Goal: Task Accomplishment & Management: Manage account settings

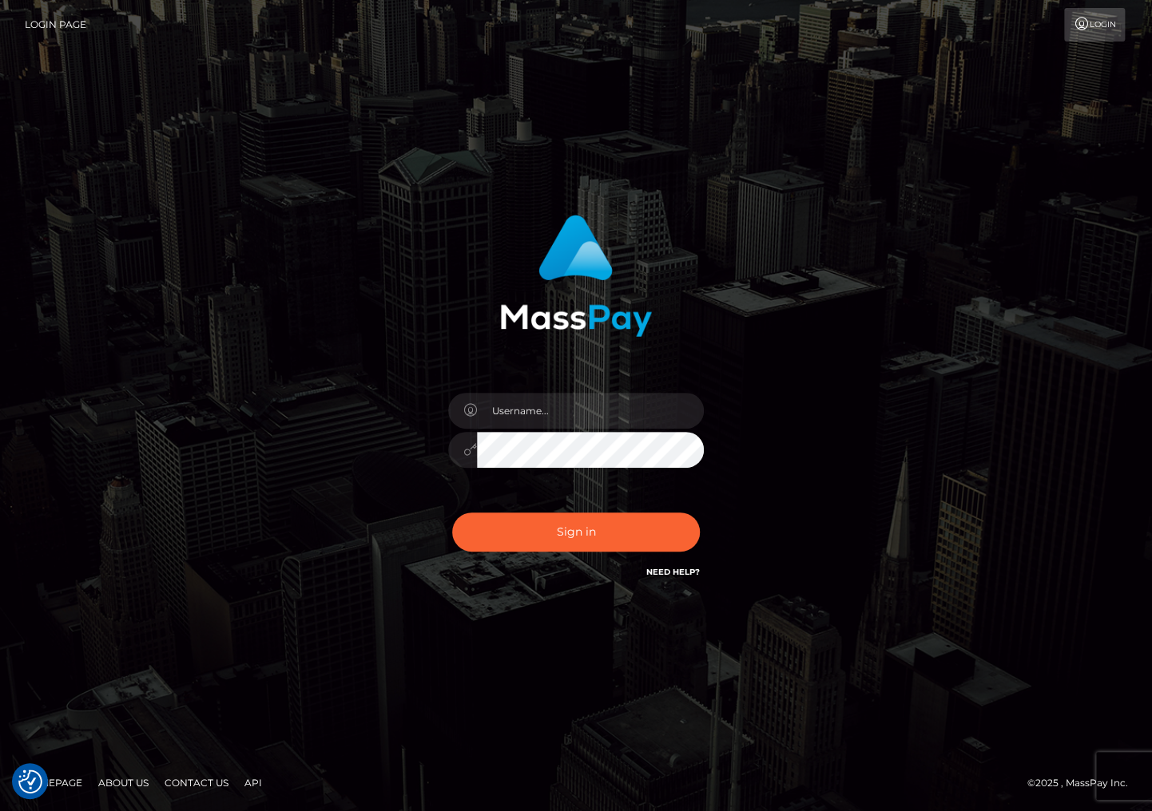
click at [1057, 159] on div "Sign in" at bounding box center [576, 406] width 1152 height 646
click at [527, 409] on input "text" at bounding box center [590, 411] width 227 height 36
type input "christianc.xcite"
click at [585, 537] on button "Sign in" at bounding box center [576, 532] width 248 height 39
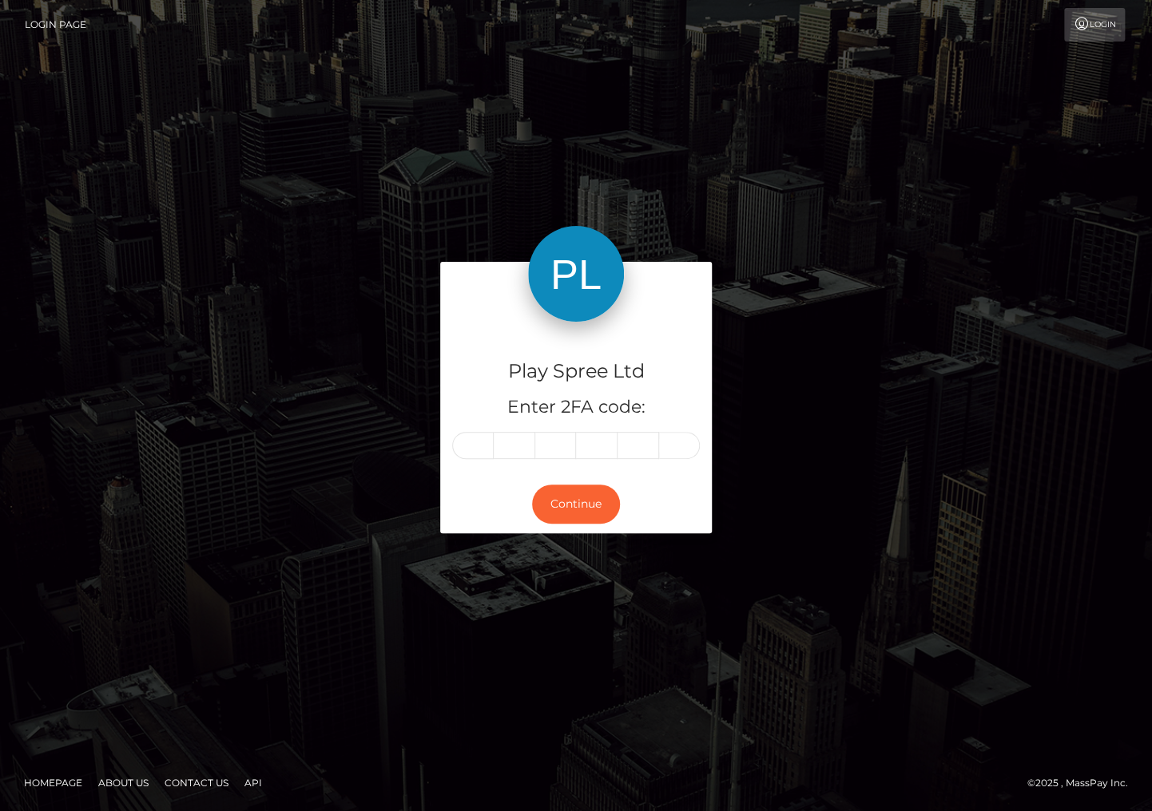
type input "6"
type input "3"
type input "7"
type input "8"
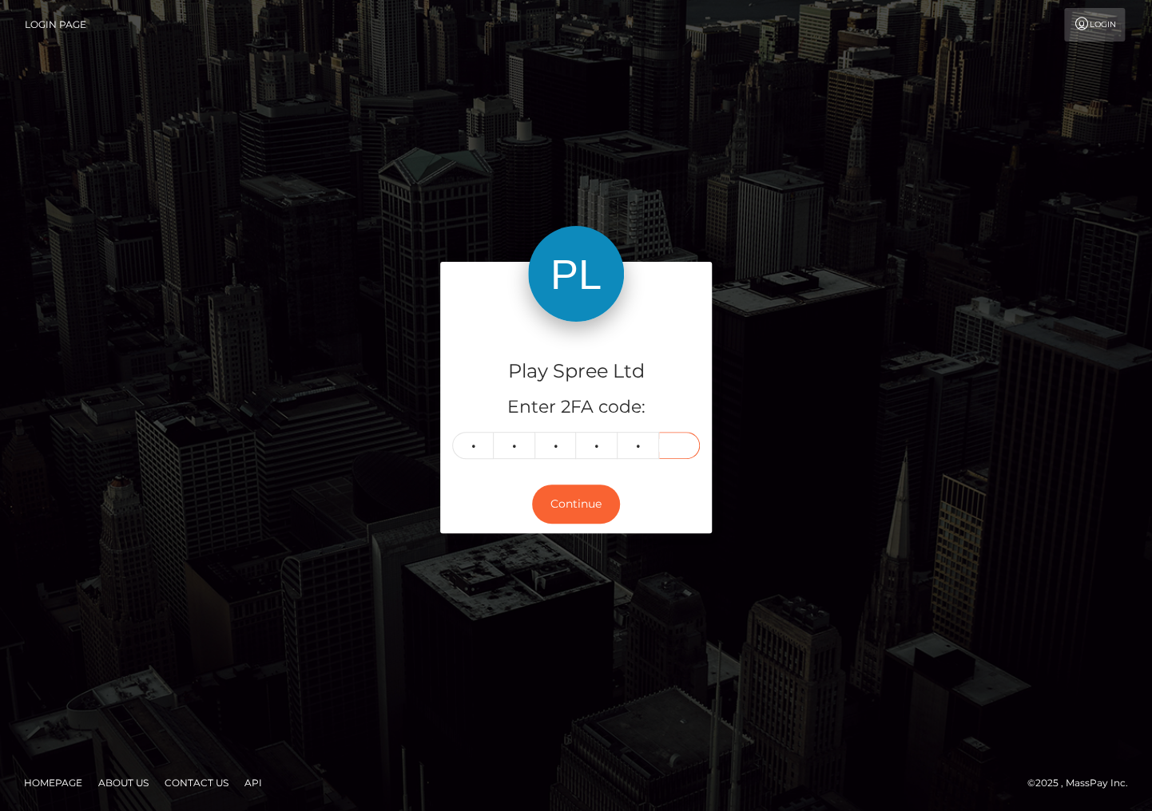
type input "5"
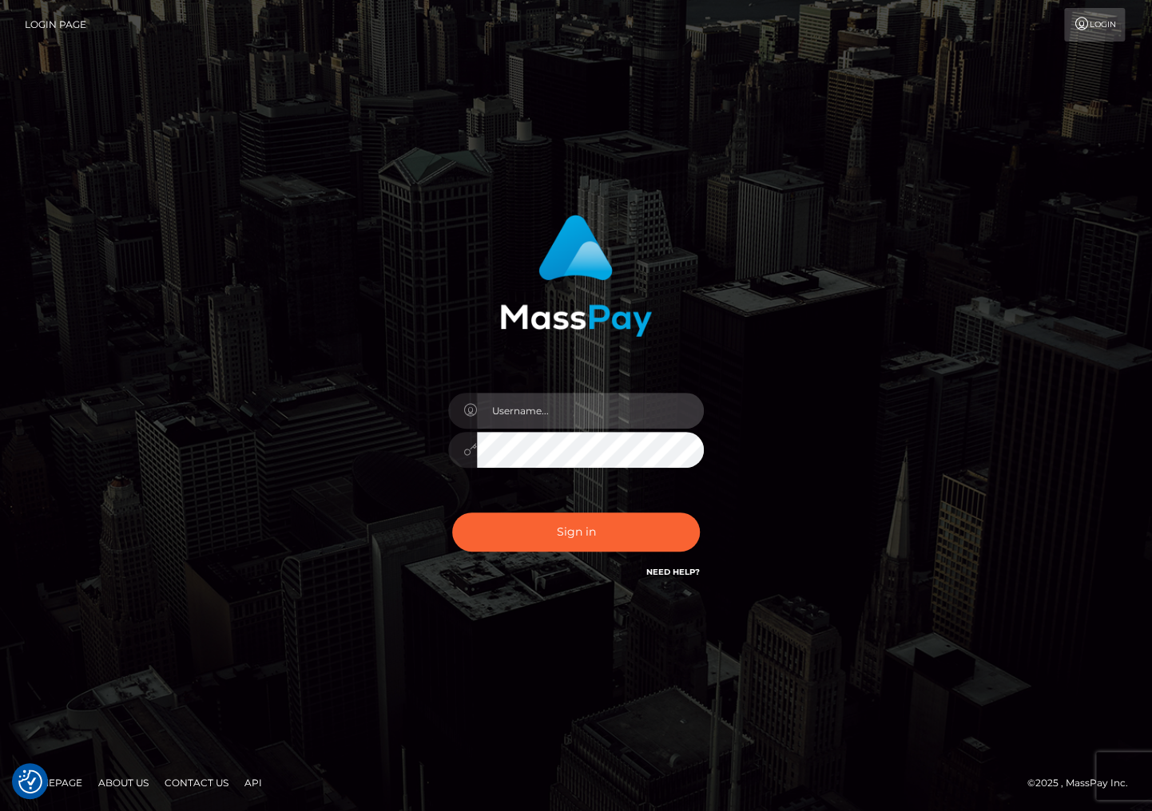
click at [524, 425] on input "text" at bounding box center [590, 411] width 227 height 36
type input "christianc.xcite"
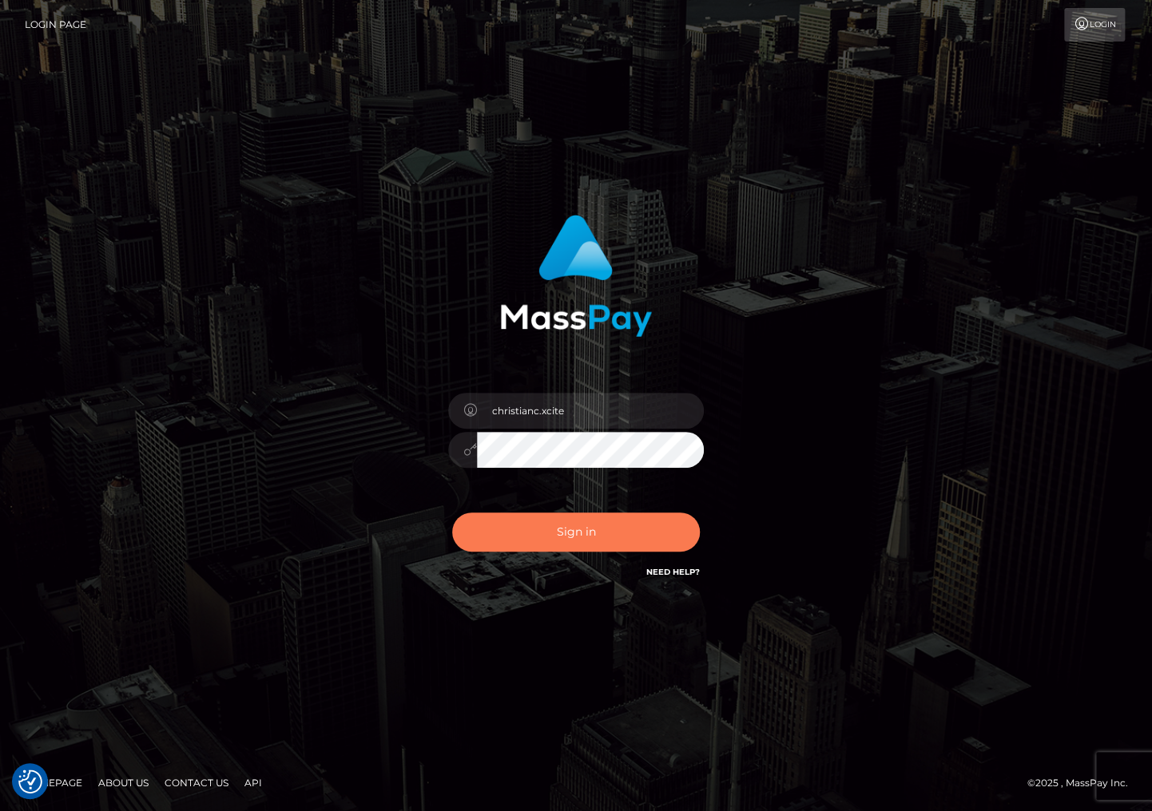
click at [601, 541] on button "Sign in" at bounding box center [576, 532] width 248 height 39
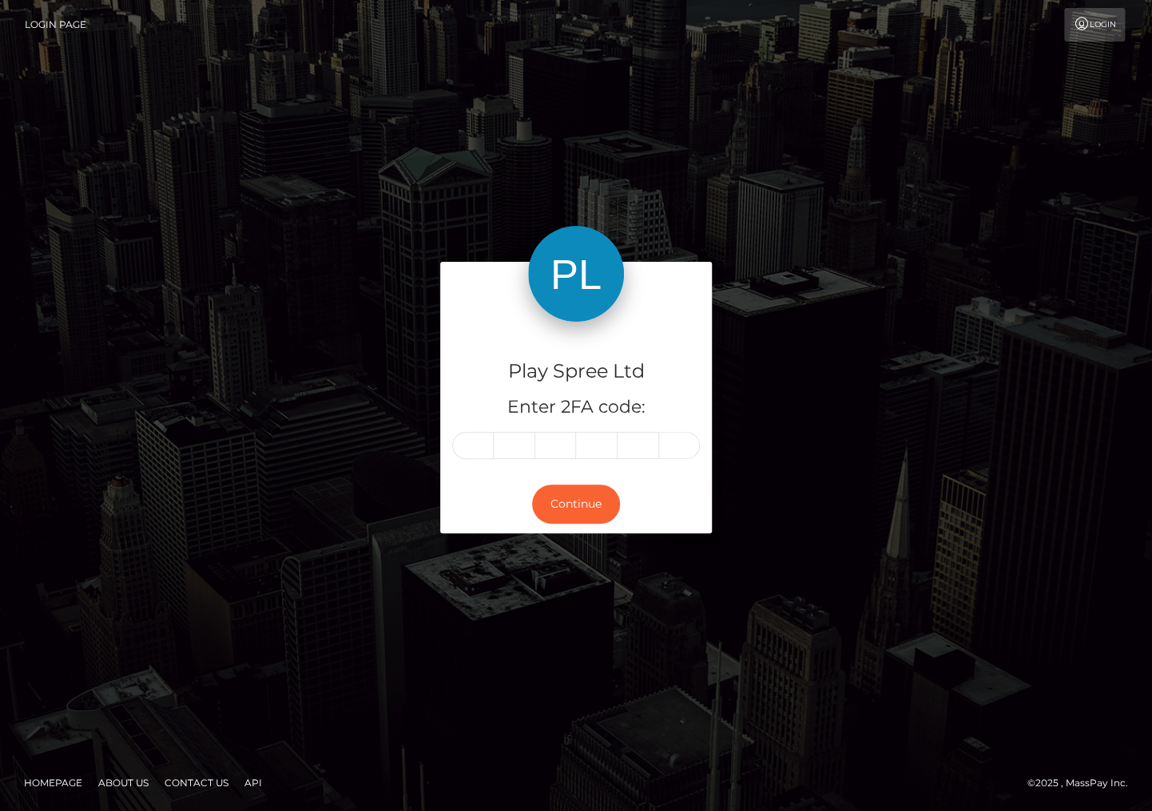
click at [473, 451] on input "text" at bounding box center [473, 445] width 42 height 27
type input "6"
type input "3"
type input "7"
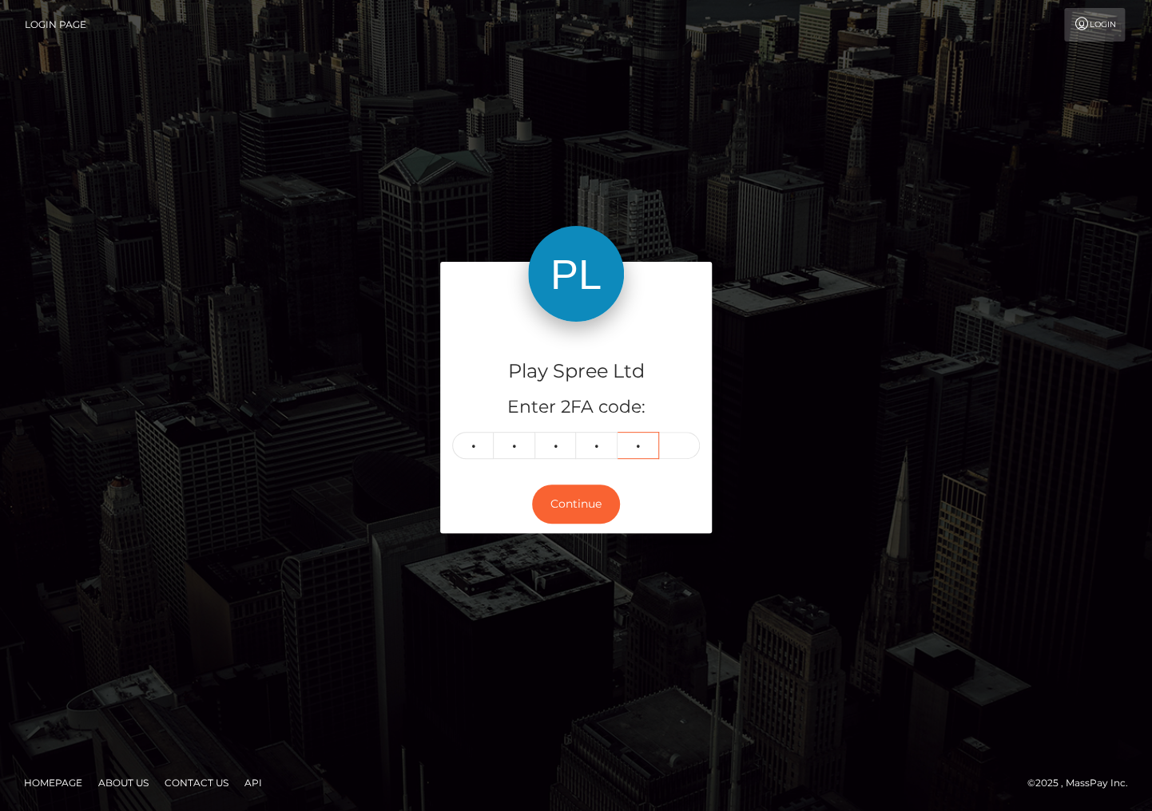
type input "8"
type input "5"
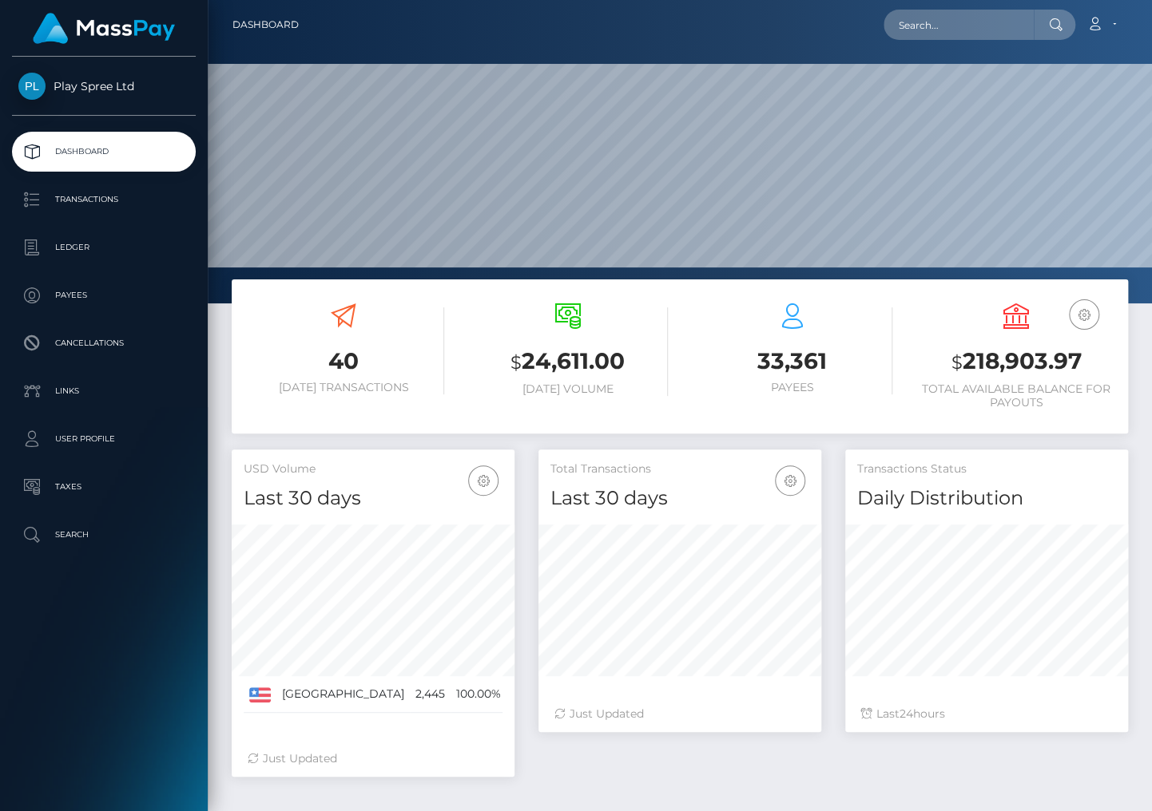
scroll to position [283, 283]
drag, startPoint x: 965, startPoint y: 362, endPoint x: 1077, endPoint y: 363, distance: 112.6
click at [1077, 363] on h3 "$ 218,903.97" at bounding box center [1016, 362] width 200 height 33
copy h3 "218,903.97"
click at [961, 744] on div "Transactions Status Daily Distribution Last 24 hours" at bounding box center [986, 599] width 307 height 299
